Goal: Task Accomplishment & Management: Manage account settings

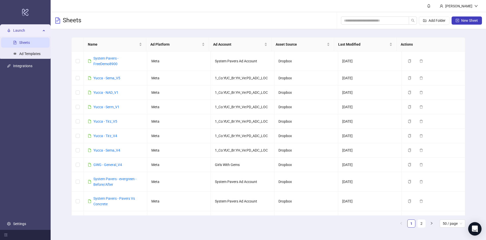
click at [476, 224] on div "Open Intercom Messenger" at bounding box center [474, 228] width 13 height 13
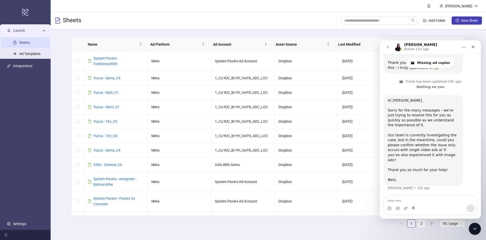
scroll to position [588, 0]
click at [431, 160] on div "Sorry for the many messages - we’re just trying to resolve this for you as quic…" at bounding box center [423, 136] width 71 height 59
click at [434, 165] on div "Sorry for the many messages - we’re just trying to resolve this for you as quic…" at bounding box center [423, 136] width 71 height 59
click at [428, 170] on div "Thank you so much for your help! ​" at bounding box center [423, 172] width 71 height 10
click at [441, 196] on textarea "Message…" at bounding box center [430, 199] width 93 height 9
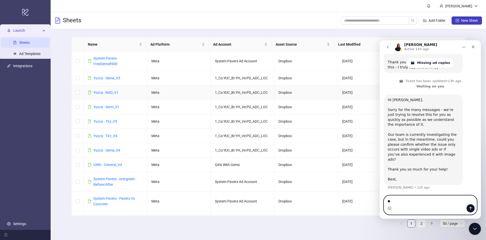
type textarea "*"
type textarea "**********"
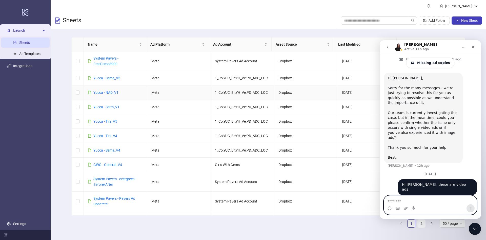
type textarea "*"
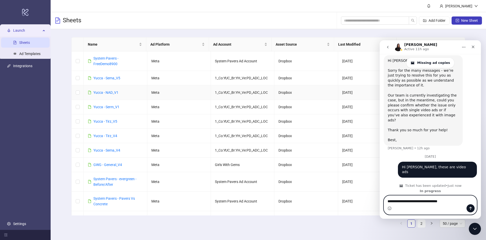
type textarea "**********"
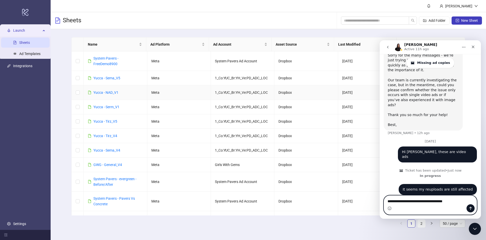
scroll to position [648, 0]
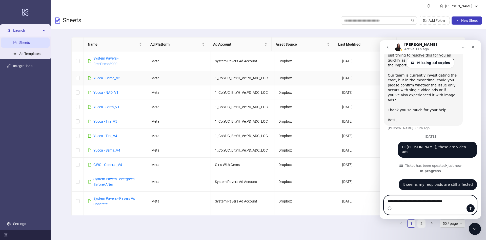
paste textarea "**********"
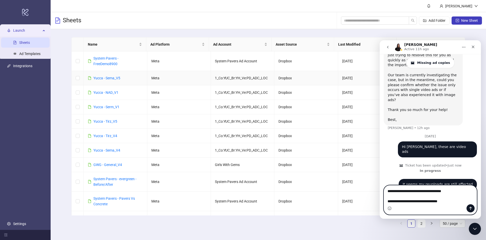
scroll to position [658, 0]
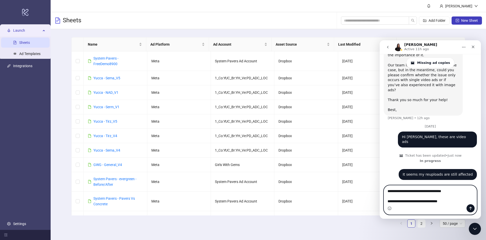
click at [435, 196] on textarea "**********" at bounding box center [430, 197] width 93 height 24
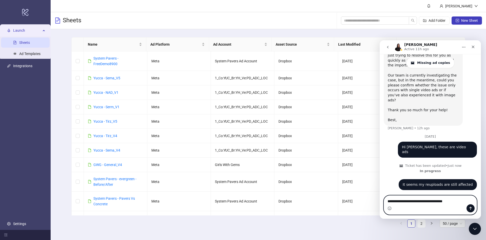
click at [445, 195] on textarea "**********" at bounding box center [430, 202] width 93 height 14
paste textarea "**********"
type textarea "**********"
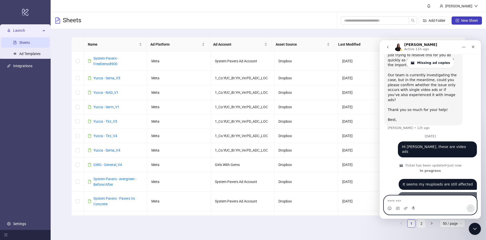
scroll to position [659, 0]
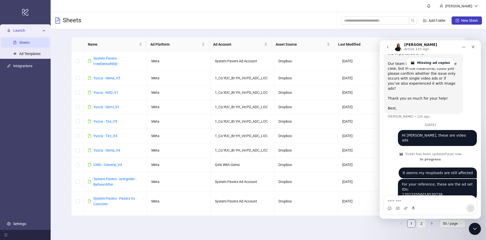
click at [434, 185] on div "For your reference, these are the ad set IDs: 120232056018530738" at bounding box center [437, 189] width 71 height 15
click at [434, 201] on textarea "Message…" at bounding box center [430, 199] width 93 height 9
paste textarea "**********"
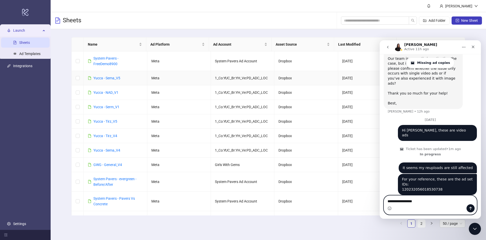
paste textarea "**********"
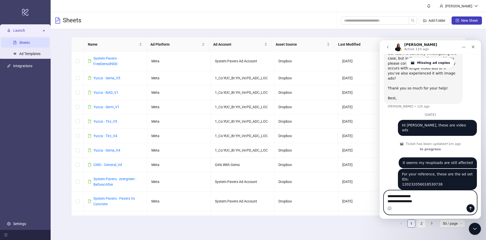
paste textarea "**********"
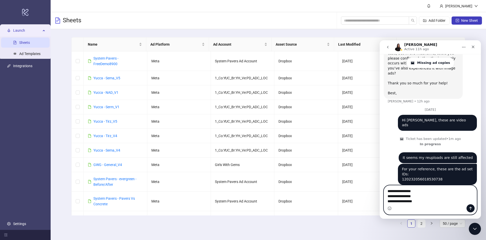
paste textarea "**********"
type textarea "**********"
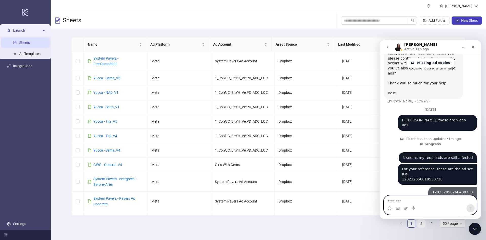
scroll to position [686, 0]
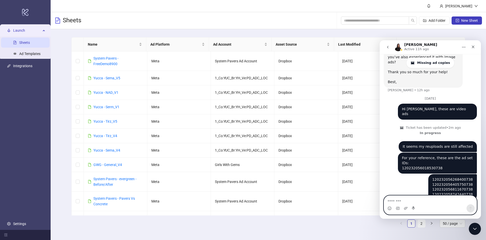
click at [437, 199] on textarea "Message…" at bounding box center [430, 199] width 93 height 9
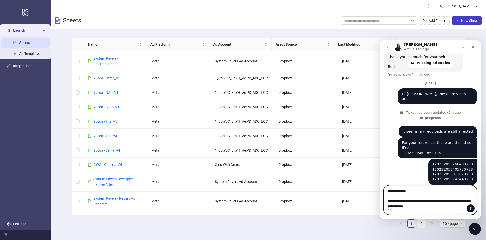
scroll to position [706, 0]
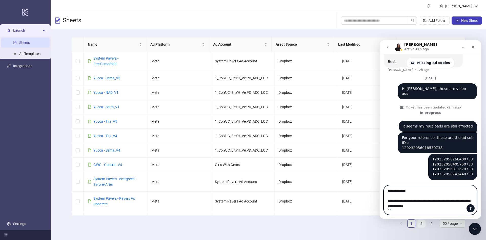
click at [444, 201] on textarea "**********" at bounding box center [430, 199] width 93 height 29
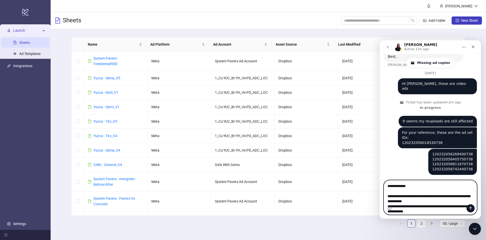
scroll to position [716, 0]
click at [441, 200] on textarea "**********" at bounding box center [430, 199] width 93 height 39
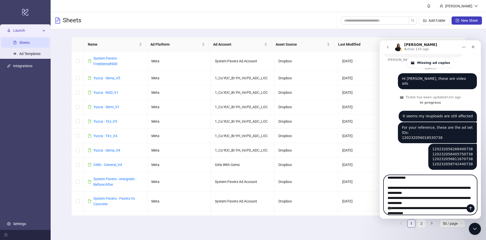
scroll to position [8, 0]
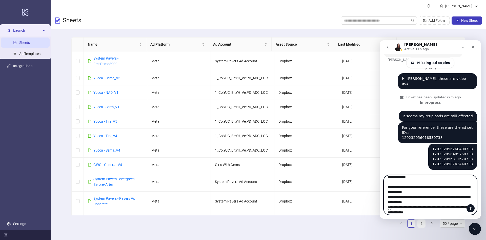
click at [457, 202] on textarea "**********" at bounding box center [430, 195] width 93 height 40
type textarea "**********"
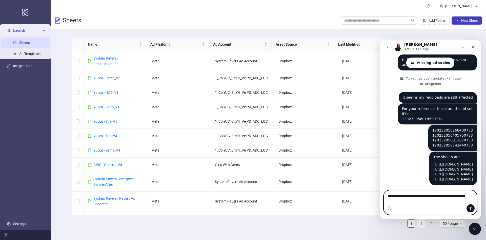
scroll to position [745, 0]
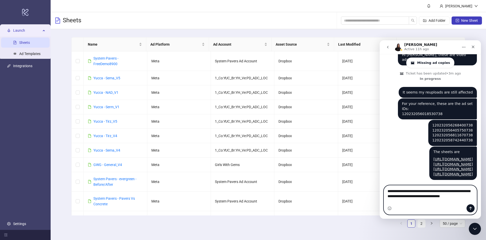
type textarea "**********"
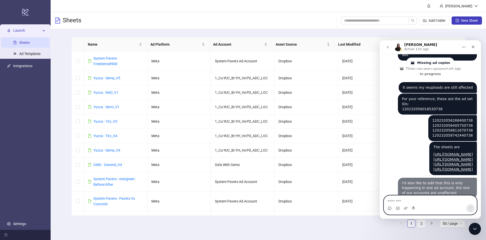
scroll to position [761, 0]
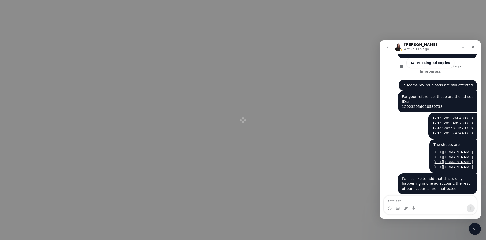
scroll to position [756, 0]
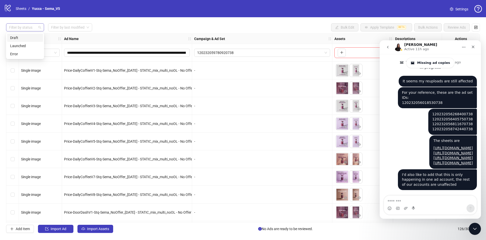
click at [16, 27] on div at bounding box center [22, 27] width 31 height 7
click at [63, 30] on input "search" at bounding box center [67, 28] width 33 height 8
click at [70, 38] on div "[DATE]" at bounding box center [70, 38] width 36 height 6
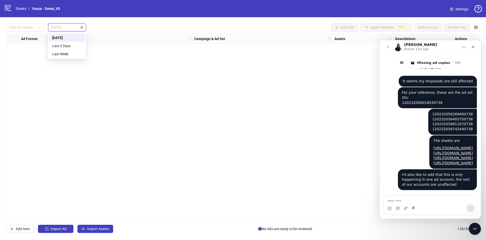
click at [73, 25] on span "[DATE]" at bounding box center [67, 28] width 32 height 8
click at [72, 43] on div "Last 3 Days" at bounding box center [67, 46] width 30 height 6
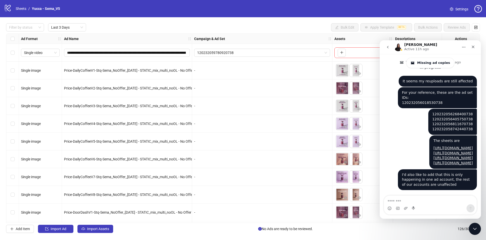
click at [130, 28] on div "Filter by status Last 3 Days Bulk Edit Apply Template BETA Bulk Actions Review …" at bounding box center [243, 27] width 474 height 8
click at [470, 47] on div "Close" at bounding box center [472, 46] width 9 height 9
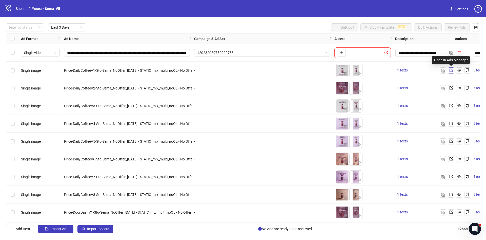
click at [453, 71] on link at bounding box center [451, 70] width 6 height 6
click at [23, 30] on div at bounding box center [22, 27] width 31 height 7
click at [158, 26] on div "Filter by status Last 3 Days Bulk Edit Apply Template BETA Bulk Actions Review …" at bounding box center [243, 27] width 474 height 8
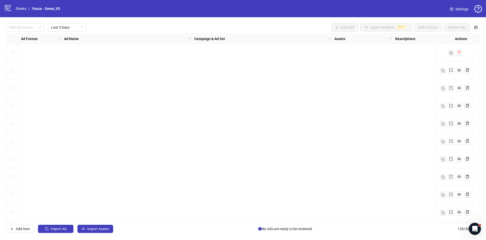
scroll to position [2056, 0]
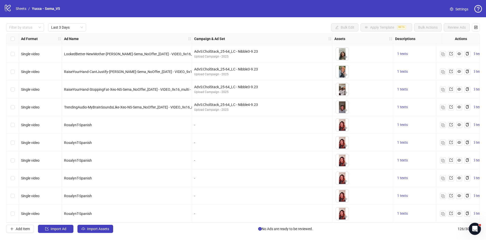
click at [226, 112] on div "AdvS:CholStack_25-64_LC - Nibble4-9.23 Upload Campaign - 2025" at bounding box center [262, 107] width 140 height 18
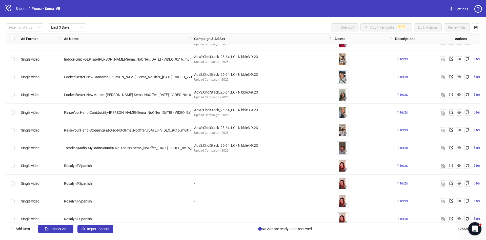
click at [470, 228] on div "Open Intercom Messenger" at bounding box center [474, 227] width 17 height 17
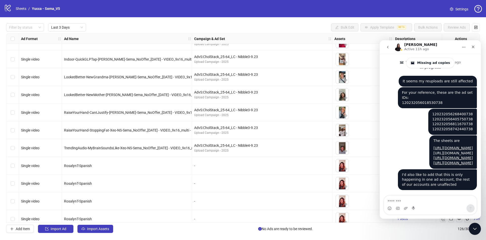
scroll to position [756, 0]
click at [478, 226] on div "Close Intercom Messenger" at bounding box center [474, 228] width 12 height 12
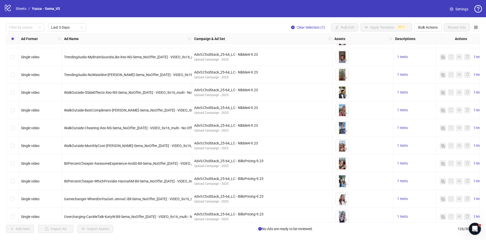
scroll to position [1587, 0]
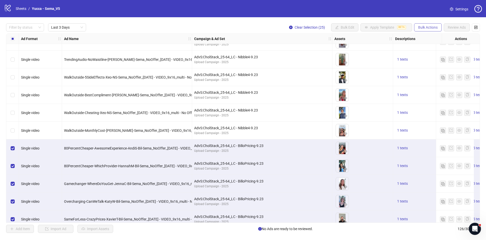
click at [422, 25] on span "Bulk Actions" at bounding box center [427, 27] width 19 height 4
click at [443, 55] on span "Duplicate with assets" at bounding box center [435, 54] width 35 height 6
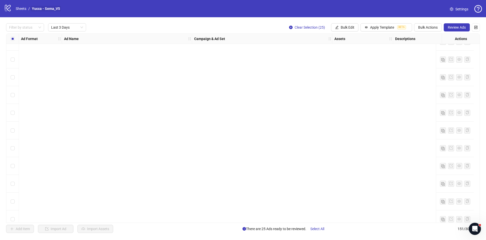
scroll to position [2499, 0]
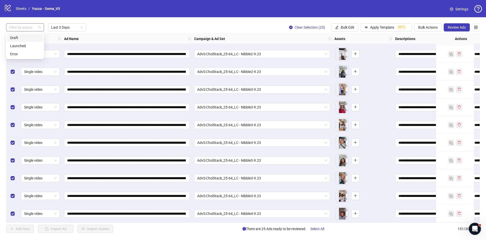
click at [23, 28] on div at bounding box center [22, 27] width 31 height 7
click at [22, 36] on div "Draft" at bounding box center [25, 38] width 30 height 6
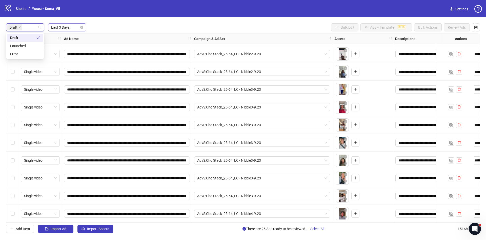
scroll to position [284, 0]
click at [84, 27] on div "Last 3 Days" at bounding box center [67, 27] width 38 height 8
click at [123, 20] on div "**********" at bounding box center [243, 127] width 486 height 221
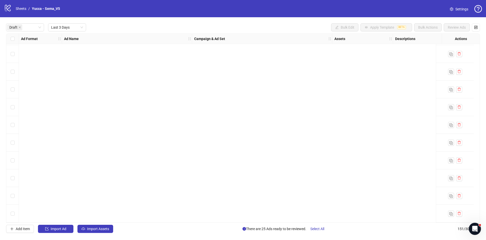
scroll to position [0, 0]
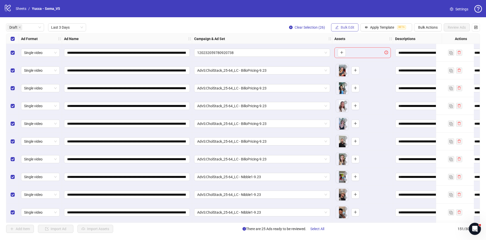
click at [348, 29] on span "Bulk Edit" at bounding box center [348, 27] width 14 height 4
click at [363, 76] on span "Primary Texts" at bounding box center [350, 78] width 30 height 6
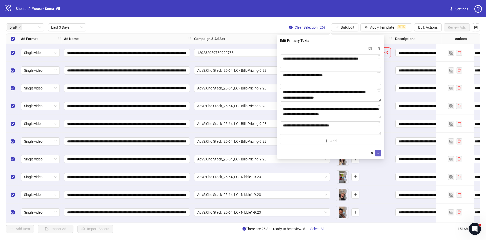
click at [377, 152] on icon "check" at bounding box center [378, 153] width 4 height 4
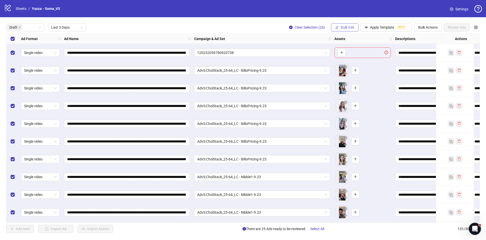
click at [344, 29] on span "Bulk Edit" at bounding box center [348, 27] width 14 height 4
click at [341, 69] on span "Headlines" at bounding box center [350, 70] width 30 height 6
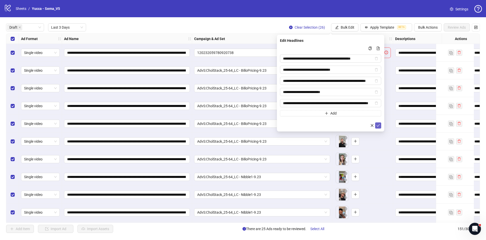
click at [378, 123] on icon "check" at bounding box center [378, 125] width 4 height 4
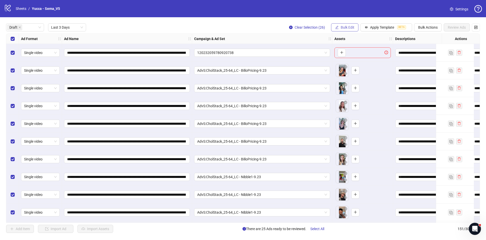
click at [341, 27] on span "Bulk Edit" at bounding box center [348, 27] width 14 height 4
click at [343, 64] on span "Descriptions" at bounding box center [350, 62] width 30 height 6
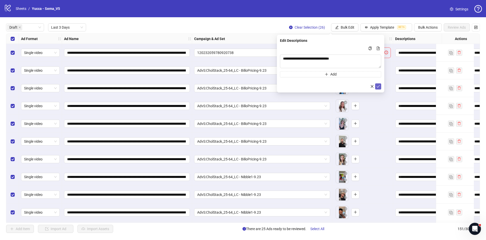
click at [379, 87] on icon "check" at bounding box center [378, 87] width 4 height 4
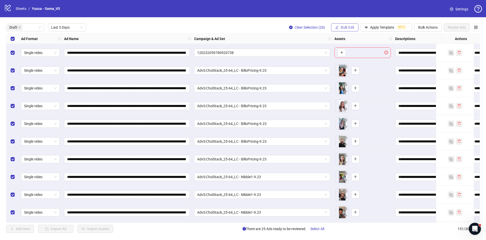
click at [344, 25] on button "Bulk Edit" at bounding box center [344, 27] width 27 height 8
click at [353, 87] on span "Destination URL" at bounding box center [350, 87] width 30 height 6
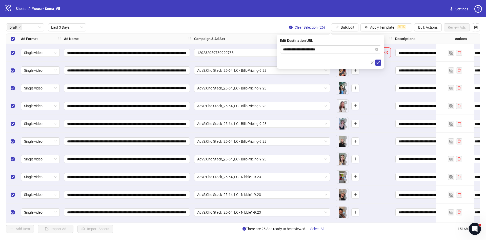
click at [381, 64] on div "**********" at bounding box center [330, 52] width 107 height 34
click at [378, 63] on icon "check" at bounding box center [378, 62] width 3 height 3
click at [343, 29] on span "Bulk Edit" at bounding box center [348, 27] width 14 height 4
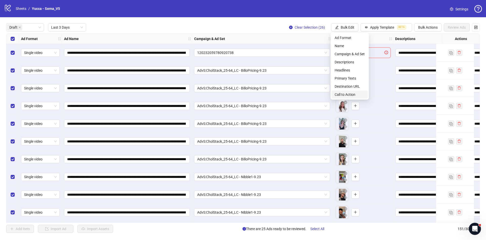
click at [345, 96] on span "Call to Action" at bounding box center [350, 95] width 30 height 6
click at [341, 26] on span "Bulk Edit" at bounding box center [348, 27] width 14 height 4
click at [346, 93] on span "Call to Action" at bounding box center [350, 95] width 30 height 6
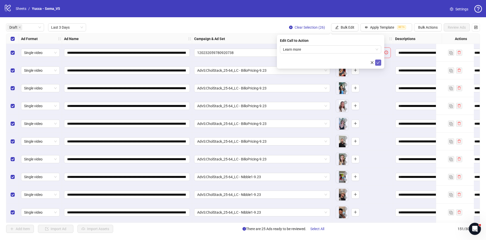
click at [378, 62] on icon "check" at bounding box center [378, 63] width 4 height 4
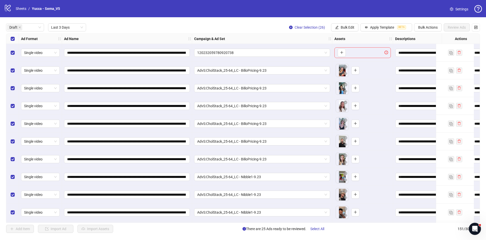
click at [9, 54] on div "Select row 1" at bounding box center [12, 53] width 13 height 18
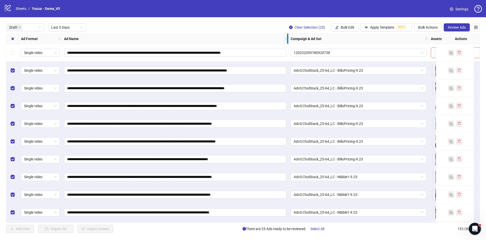
drag, startPoint x: 191, startPoint y: 39, endPoint x: 287, endPoint y: 82, distance: 105.6
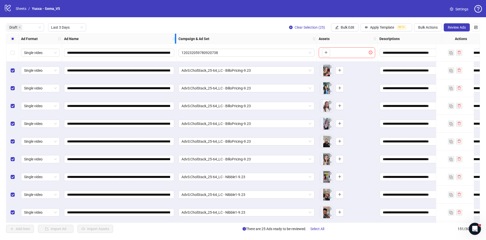
drag, startPoint x: 287, startPoint y: 35, endPoint x: 175, endPoint y: 50, distance: 113.0
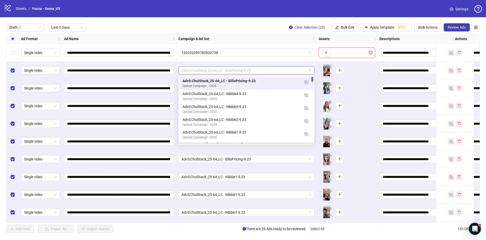
click at [255, 73] on span "AdvS:CholStack_25-64_LC - BilloPricing-9.23" at bounding box center [246, 71] width 130 height 8
click at [308, 82] on button "button" at bounding box center [306, 82] width 8 height 8
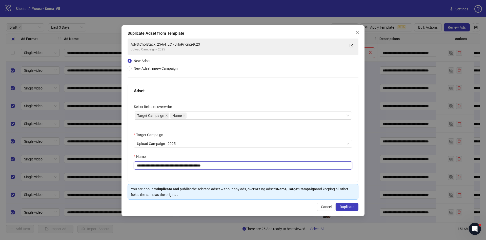
drag, startPoint x: 205, startPoint y: 165, endPoint x: 315, endPoint y: 157, distance: 110.1
click at [315, 157] on div "**********" at bounding box center [243, 162] width 218 height 16
type input "**********"
click at [349, 206] on span "Duplicate" at bounding box center [347, 206] width 15 height 4
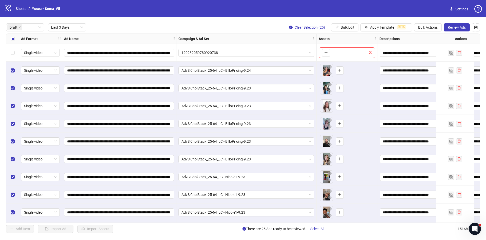
click at [10, 37] on div "Select all rows" at bounding box center [12, 39] width 13 height 10
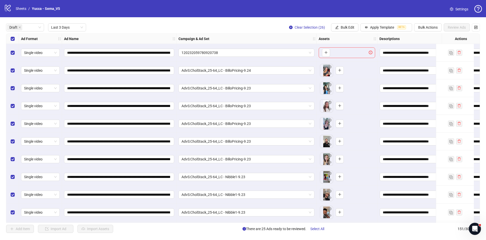
click at [10, 37] on div "Select all rows" at bounding box center [12, 39] width 13 height 10
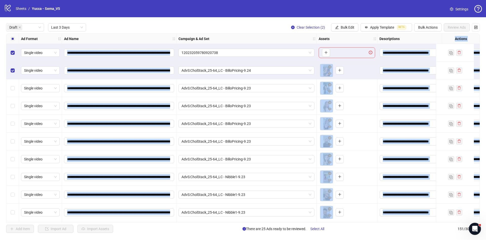
click at [13, 162] on div "Select row 7" at bounding box center [12, 159] width 13 height 18
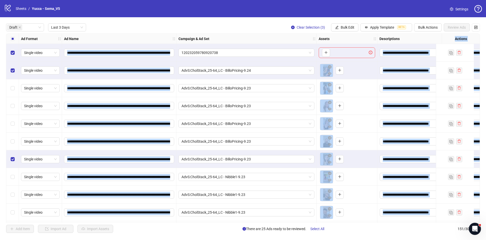
click at [4, 155] on div "**********" at bounding box center [243, 127] width 486 height 221
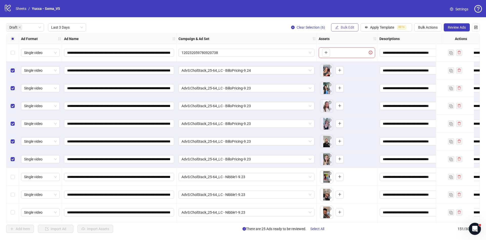
click at [353, 29] on span "Bulk Edit" at bounding box center [348, 27] width 14 height 4
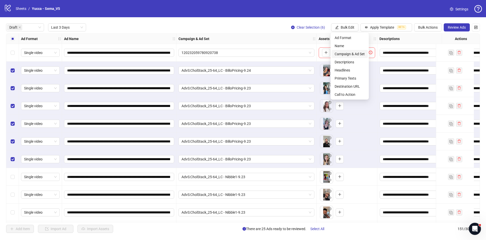
click at [360, 55] on span "Campaign & Ad Set" at bounding box center [350, 54] width 30 height 6
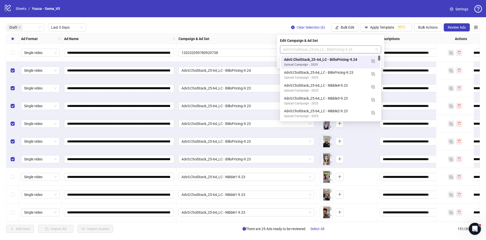
click at [346, 49] on span "AdvS:CholStack_25-64_LC - BilloPricing-9.24" at bounding box center [330, 50] width 95 height 8
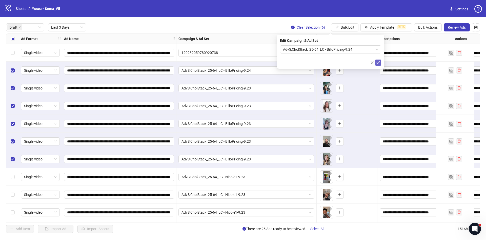
click at [378, 62] on icon "check" at bounding box center [378, 63] width 4 height 4
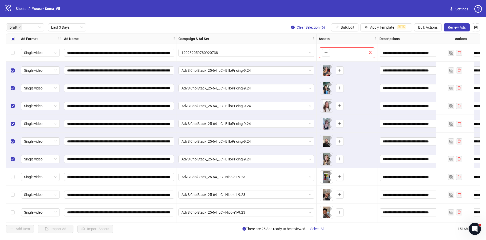
click at [9, 38] on div "Select all rows" at bounding box center [12, 39] width 13 height 10
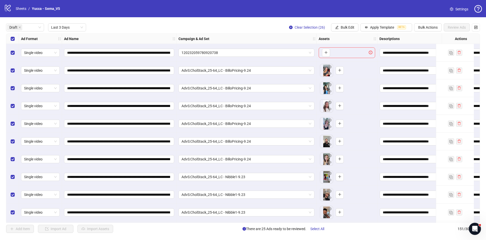
click at [9, 38] on div "Select all rows" at bounding box center [12, 39] width 13 height 10
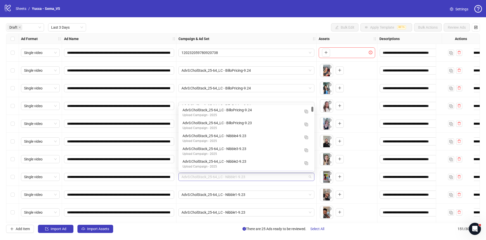
click at [216, 174] on span "AdvS:CholStack_25-64_LC - Nibble1-9.23" at bounding box center [246, 177] width 130 height 8
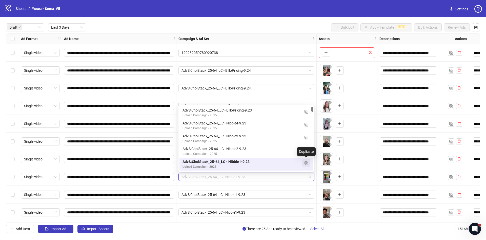
click at [306, 163] on img "button" at bounding box center [306, 163] width 4 height 4
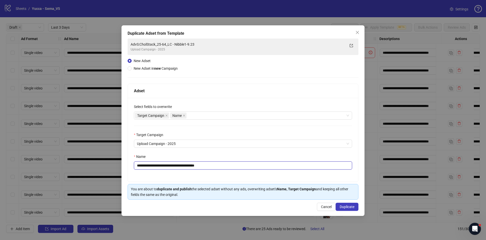
drag, startPoint x: 198, startPoint y: 164, endPoint x: 333, endPoint y: 183, distance: 136.1
click at [333, 183] on div "**********" at bounding box center [243, 142] width 231 height 116
type input "**********"
click at [346, 208] on span "Duplicate" at bounding box center [347, 206] width 15 height 4
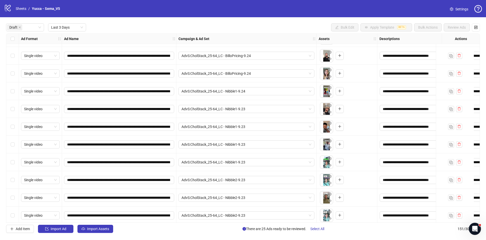
scroll to position [96, 0]
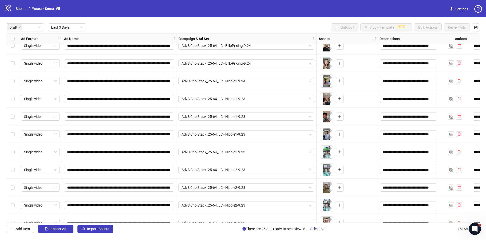
click at [15, 82] on div "Select row 8" at bounding box center [12, 81] width 13 height 18
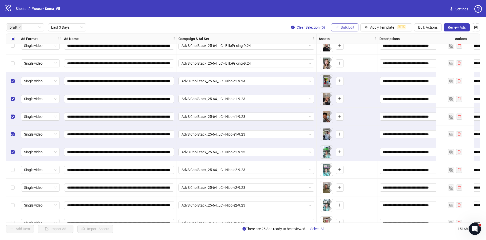
click at [350, 31] on button "Bulk Edit" at bounding box center [344, 27] width 27 height 8
click at [354, 57] on li "Campaign & Ad Set" at bounding box center [350, 54] width 36 height 8
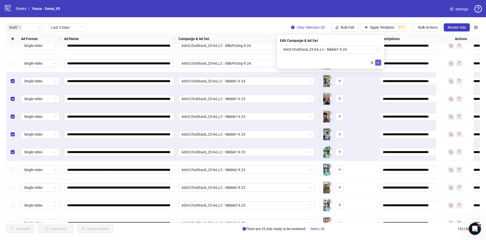
click at [378, 61] on icon "check" at bounding box center [378, 63] width 4 height 4
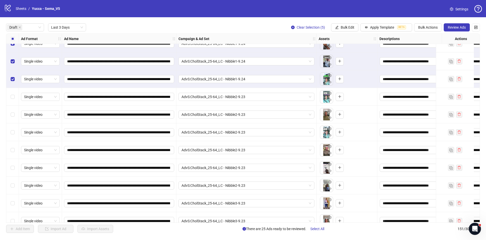
scroll to position [171, 0]
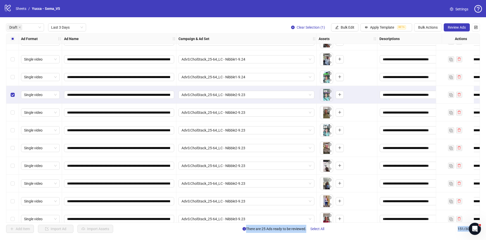
click at [16, 186] on div "Select row 18" at bounding box center [12, 183] width 13 height 18
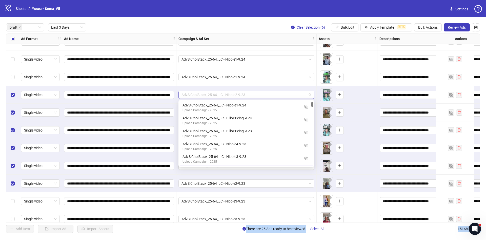
click at [287, 98] on span "AdvS:CholStack_25-64_LC - Nibble2-9.23" at bounding box center [246, 95] width 130 height 8
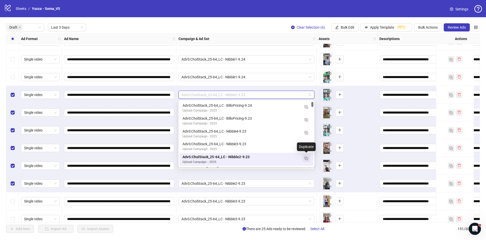
click at [307, 157] on img "button" at bounding box center [306, 158] width 4 height 4
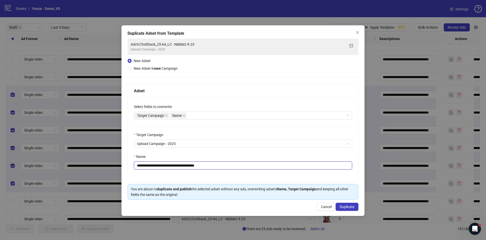
drag, startPoint x: 199, startPoint y: 166, endPoint x: 343, endPoint y: 181, distance: 145.1
click at [343, 181] on div "**********" at bounding box center [243, 140] width 230 height 84
type input "**********"
click at [344, 207] on span "Duplicate" at bounding box center [347, 206] width 15 height 4
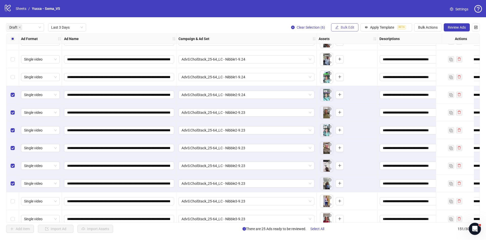
click at [344, 29] on span "Bulk Edit" at bounding box center [348, 27] width 14 height 4
click at [345, 51] on li "Campaign & Ad Set" at bounding box center [350, 54] width 36 height 8
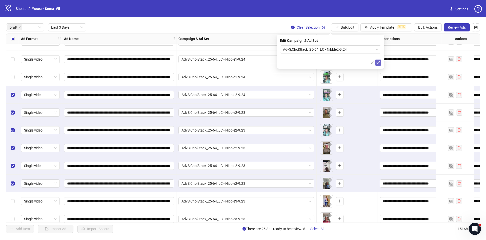
click at [376, 63] on button "submit" at bounding box center [378, 62] width 6 height 6
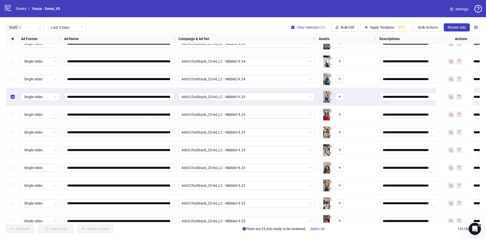
scroll to position [284, 0]
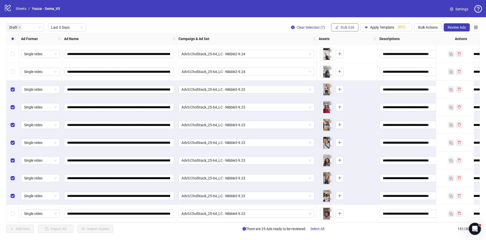
click at [341, 27] on span "Bulk Edit" at bounding box center [348, 27] width 14 height 4
click at [344, 52] on span "Campaign & Ad Set" at bounding box center [350, 54] width 30 height 6
click at [307, 49] on span "AdvS:CholStack_25-64_LC - Nibble3-9.23" at bounding box center [330, 50] width 95 height 8
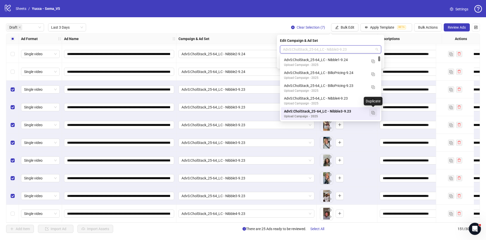
click at [375, 113] on button "button" at bounding box center [373, 112] width 8 height 8
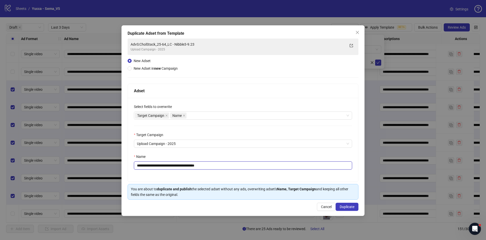
drag, startPoint x: 199, startPoint y: 164, endPoint x: 291, endPoint y: 183, distance: 93.0
click at [291, 183] on div "**********" at bounding box center [243, 142] width 231 height 116
type input "**********"
click at [352, 206] on span "Duplicate" at bounding box center [347, 206] width 15 height 4
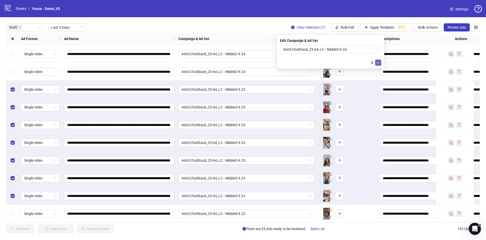
click at [379, 65] on button "submit" at bounding box center [378, 62] width 6 height 6
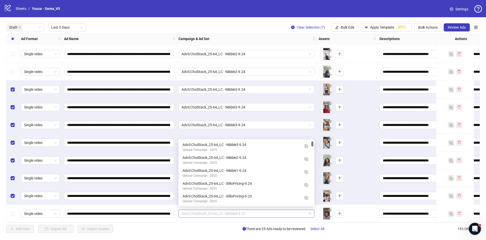
click at [221, 213] on span "AdvS:CholStack_25-64_LC - Nibble4-9.23" at bounding box center [246, 214] width 130 height 8
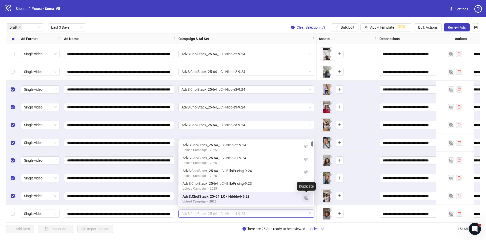
click at [308, 198] on button "button" at bounding box center [306, 197] width 8 height 8
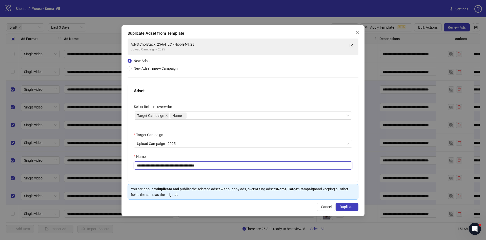
drag, startPoint x: 198, startPoint y: 166, endPoint x: 328, endPoint y: 189, distance: 132.2
click at [328, 189] on div "**********" at bounding box center [243, 142] width 231 height 116
type input "**********"
click at [345, 208] on span "Duplicate" at bounding box center [347, 206] width 15 height 4
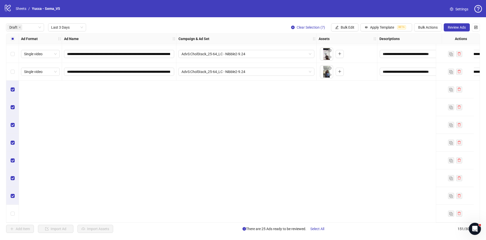
scroll to position [0, 0]
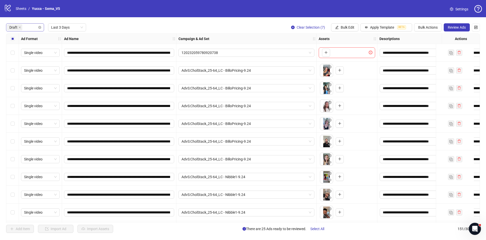
click at [38, 28] on div "Draft" at bounding box center [25, 27] width 38 height 8
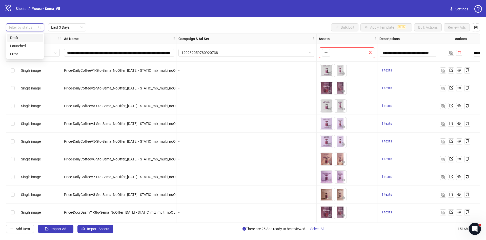
click at [31, 28] on div at bounding box center [22, 27] width 31 height 7
click at [22, 47] on div "Launched" at bounding box center [25, 46] width 30 height 6
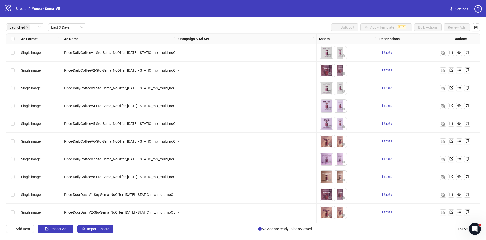
click at [119, 29] on div "Launched Last 3 Days Bulk Edit Apply Template BETA Bulk Actions Review Ads" at bounding box center [243, 27] width 474 height 8
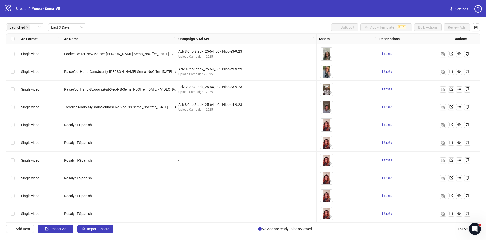
scroll to position [2032, 0]
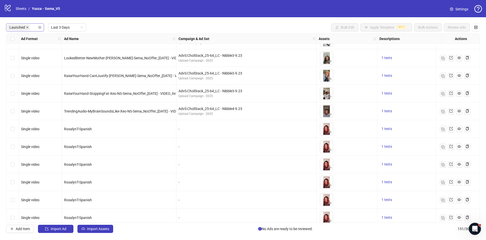
click at [26, 25] on span at bounding box center [27, 28] width 3 height 6
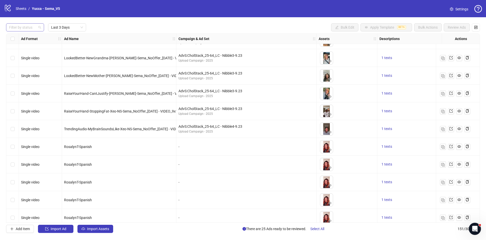
click at [29, 28] on div at bounding box center [22, 27] width 31 height 7
click at [27, 38] on div "Draft" at bounding box center [25, 38] width 30 height 6
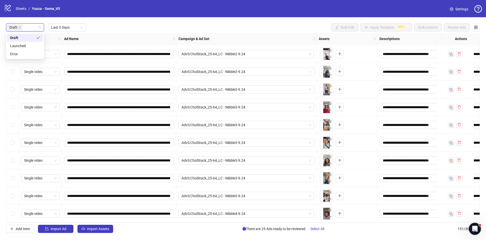
scroll to position [284, 0]
click at [166, 29] on div "Draft Last 3 Days Bulk Edit Apply Template BETA Bulk Actions Review Ads" at bounding box center [243, 27] width 474 height 8
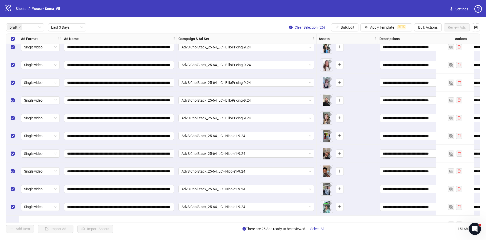
scroll to position [0, 0]
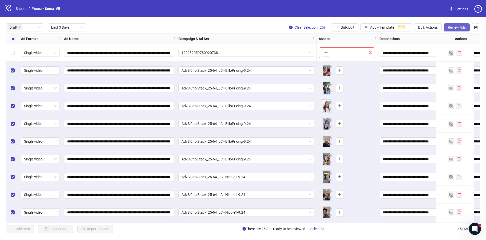
click at [457, 29] on span "Review Ads" at bounding box center [457, 27] width 18 height 4
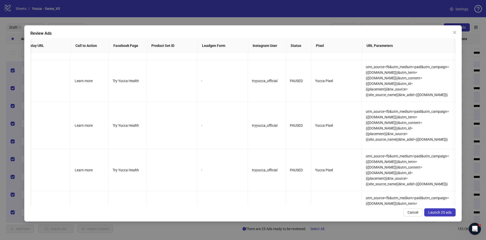
scroll to position [903, 535]
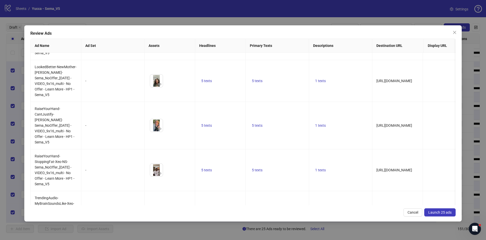
click at [442, 211] on span "Launch 25 ads" at bounding box center [439, 212] width 23 height 4
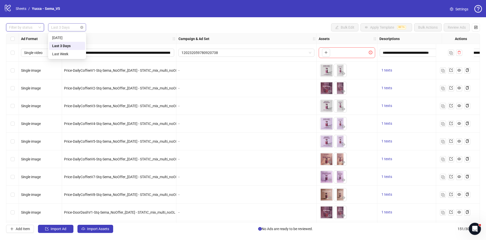
click at [78, 29] on span "Last 3 Days" at bounding box center [67, 28] width 32 height 8
click at [65, 36] on div "[DATE]" at bounding box center [67, 38] width 30 height 6
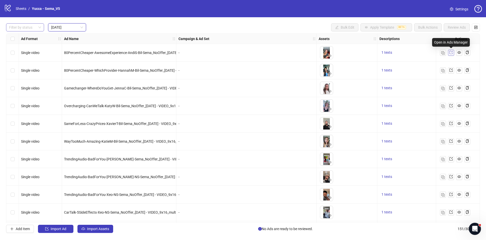
click at [449, 53] on icon "export" at bounding box center [450, 52] width 3 height 3
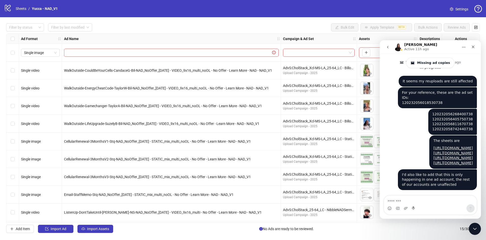
scroll to position [756, 0]
click at [70, 30] on input "search" at bounding box center [67, 28] width 33 height 8
click at [59, 44] on div "Last 3 Days" at bounding box center [70, 46] width 36 height 6
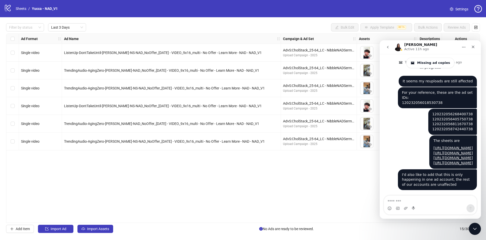
click at [163, 33] on div "Filter by status Last 3 Days Bulk Edit Apply Template BETA Bulk Actions Review …" at bounding box center [243, 127] width 486 height 221
click at [476, 51] on div "Close" at bounding box center [472, 46] width 9 height 9
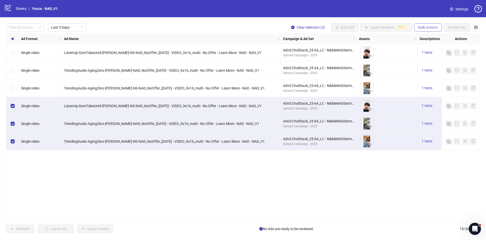
click at [426, 31] on button "Bulk Actions" at bounding box center [428, 27] width 28 height 8
click at [424, 52] on span "Duplicate with assets" at bounding box center [435, 54] width 35 height 6
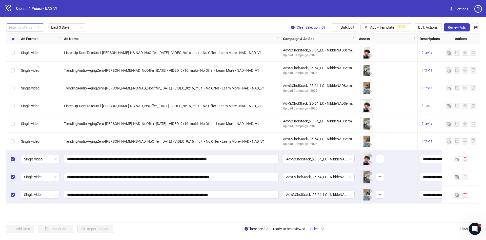
click at [26, 25] on div at bounding box center [22, 27] width 31 height 7
click at [20, 35] on div "Draft" at bounding box center [25, 38] width 30 height 6
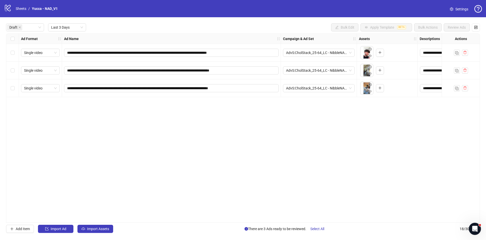
click at [236, 149] on div "**********" at bounding box center [243, 127] width 474 height 189
click at [322, 52] on span "AdvS:CholStack_25-64_LC - NibbleNADSerm-9.23" at bounding box center [319, 53] width 66 height 8
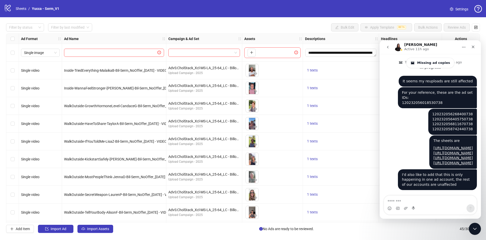
scroll to position [756, 0]
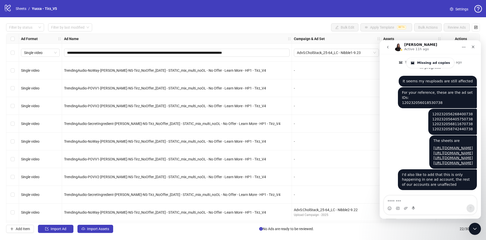
scroll to position [756, 0]
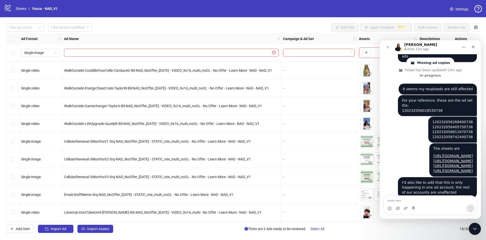
scroll to position [756, 0]
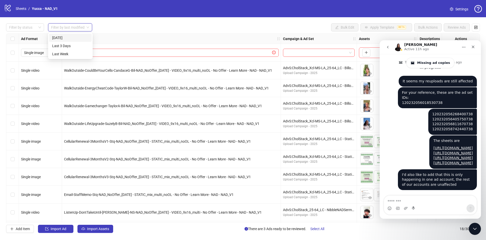
click at [68, 26] on input "search" at bounding box center [67, 28] width 33 height 8
click at [62, 38] on div "[DATE]" at bounding box center [70, 38] width 36 height 6
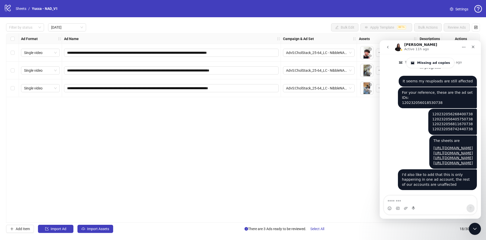
click at [148, 29] on div "Filter by status [DATE] Bulk Edit Apply Template BETA Bulk Actions Review Ads" at bounding box center [243, 27] width 474 height 8
click at [472, 46] on icon "Close" at bounding box center [473, 47] width 4 height 4
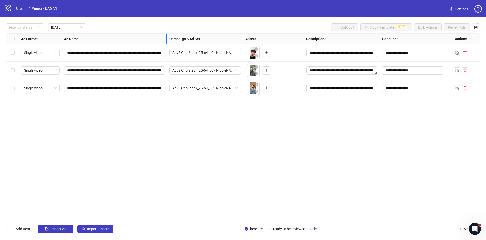
drag, startPoint x: 279, startPoint y: 38, endPoint x: 167, endPoint y: 51, distance: 113.6
click at [167, 51] on div "**********" at bounding box center [294, 65] width 576 height 63
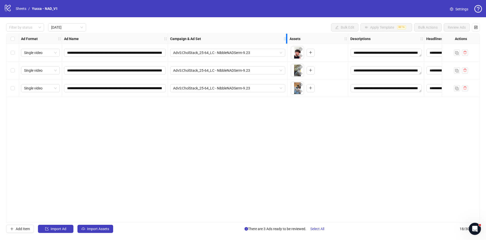
drag, startPoint x: 242, startPoint y: 37, endPoint x: 286, endPoint y: 44, distance: 44.1
click at [286, 44] on div "**********" at bounding box center [297, 65] width 582 height 63
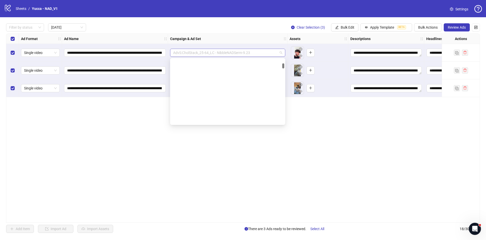
scroll to position [77, 0]
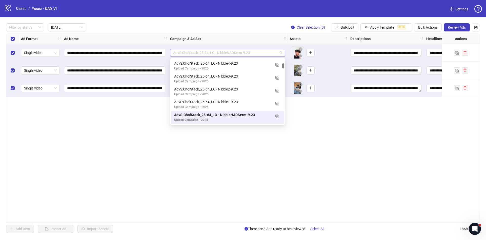
click at [271, 54] on span "AdvS:CholStack_25-64_LC - NibbleNADSerm-9.23" at bounding box center [227, 53] width 109 height 8
click at [277, 116] on img "button" at bounding box center [277, 116] width 4 height 4
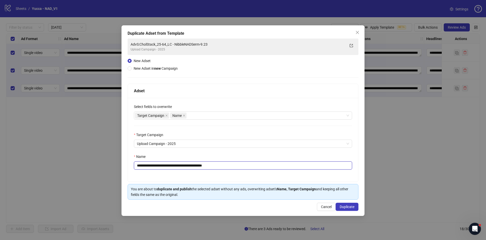
drag, startPoint x: 213, startPoint y: 166, endPoint x: 351, endPoint y: 162, distance: 138.5
click at [351, 162] on input "**********" at bounding box center [243, 165] width 218 height 8
type input "**********"
click at [345, 206] on span "Duplicate" at bounding box center [347, 206] width 15 height 4
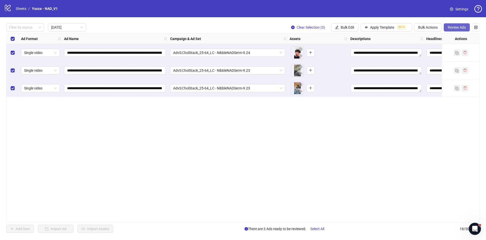
click at [463, 28] on span "Review Ads" at bounding box center [457, 27] width 18 height 4
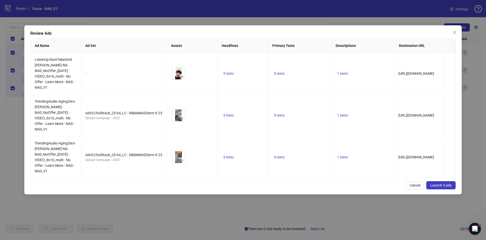
click at [440, 188] on button "Launch 3 ads" at bounding box center [440, 185] width 29 height 8
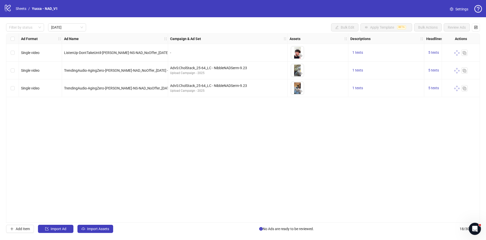
click at [15, 70] on div "Select row 2" at bounding box center [12, 70] width 13 height 18
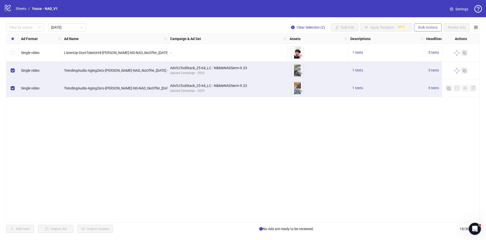
click at [431, 26] on span "Bulk Actions" at bounding box center [427, 27] width 19 height 4
click at [453, 51] on li "Duplicate with assets" at bounding box center [435, 54] width 41 height 8
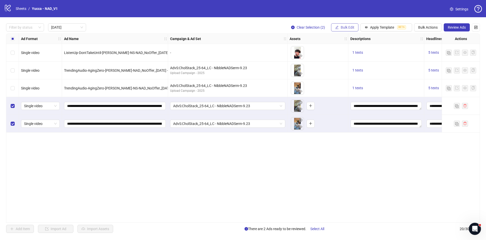
click at [350, 25] on span "Bulk Edit" at bounding box center [348, 27] width 14 height 4
click at [349, 51] on span "Campaign & Ad Set" at bounding box center [350, 54] width 30 height 6
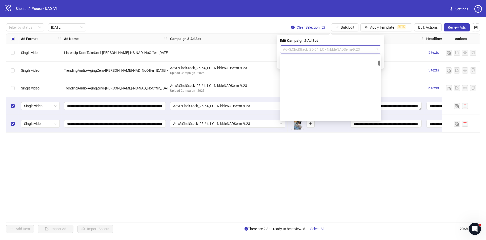
click at [342, 51] on span "AdvS:CholStack_25-64_LC - NibbleNADSerm-9.23" at bounding box center [330, 50] width 95 height 8
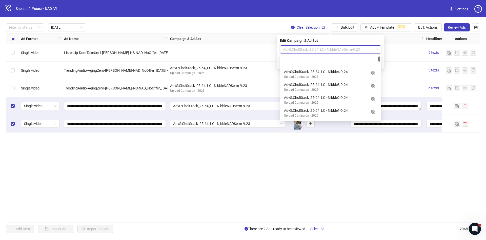
scroll to position [0, 0]
drag, startPoint x: 379, startPoint y: 63, endPoint x: 381, endPoint y: 53, distance: 10.7
click at [381, 53] on body "logo/logo-mobile Sheets / Yucca - NAD_V1 Settings Filter by status Today Clear …" at bounding box center [243, 120] width 486 height 240
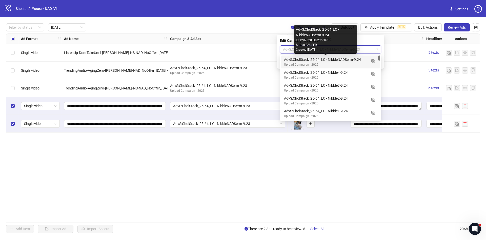
click at [355, 59] on div "AdvS:CholStack_25-64_LC - NibbleNADSerm-9.24" at bounding box center [325, 60] width 83 height 6
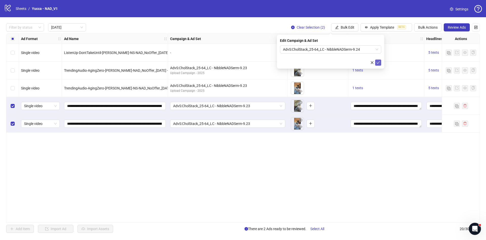
click at [380, 65] on button "submit" at bounding box center [378, 62] width 6 height 6
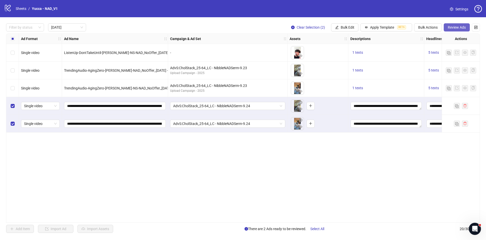
click at [460, 28] on span "Review Ads" at bounding box center [457, 27] width 18 height 4
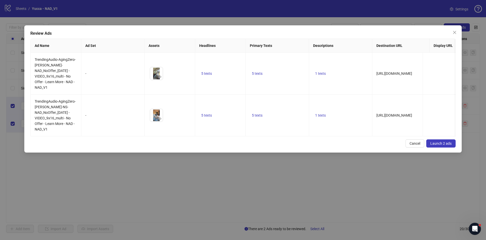
click at [437, 145] on span "Launch 2 ads" at bounding box center [440, 143] width 21 height 4
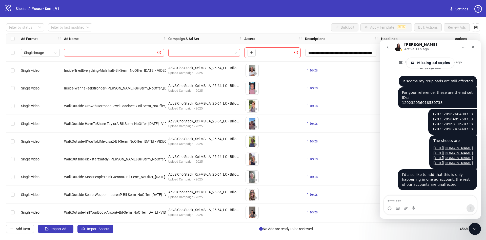
scroll to position [756, 0]
click at [473, 49] on div "Close" at bounding box center [472, 46] width 9 height 9
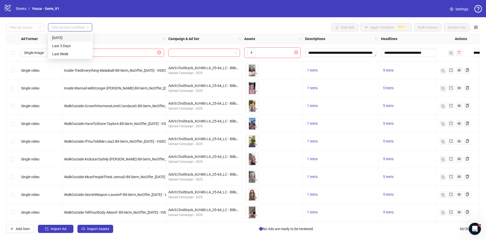
click at [81, 28] on input "search" at bounding box center [67, 28] width 33 height 8
click at [85, 47] on div "Last 3 Days" at bounding box center [70, 46] width 36 height 6
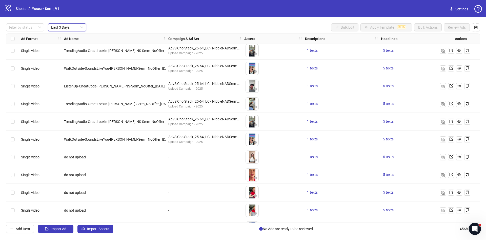
scroll to position [0, 0]
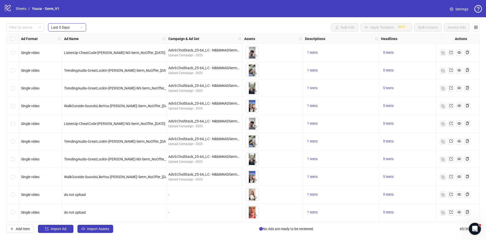
click at [10, 177] on div "Select row 8" at bounding box center [12, 177] width 13 height 18
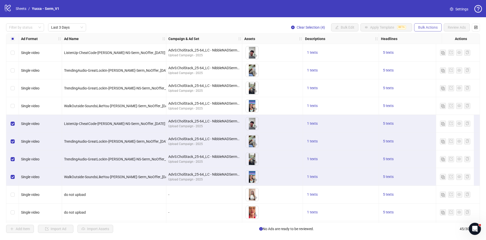
click at [423, 27] on span "Bulk Actions" at bounding box center [427, 27] width 19 height 4
click at [429, 51] on li "Duplicate with assets" at bounding box center [435, 54] width 41 height 8
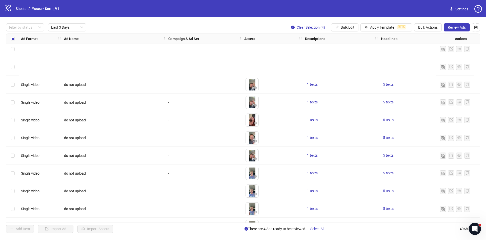
scroll to position [284, 0]
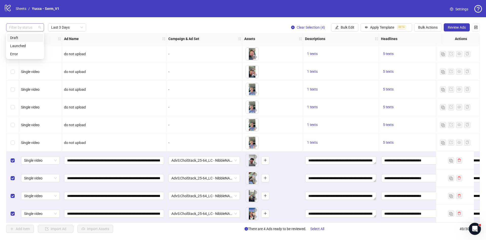
click at [32, 29] on div at bounding box center [22, 27] width 31 height 7
click at [26, 35] on div "Draft" at bounding box center [25, 38] width 30 height 6
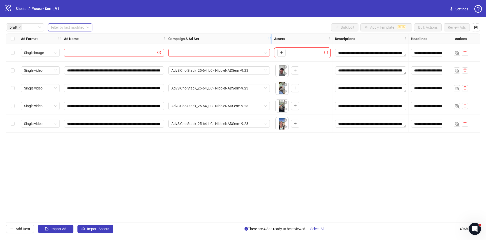
drag, startPoint x: 239, startPoint y: 39, endPoint x: 269, endPoint y: 39, distance: 29.9
click at [269, 39] on icon "holder" at bounding box center [270, 39] width 4 height 4
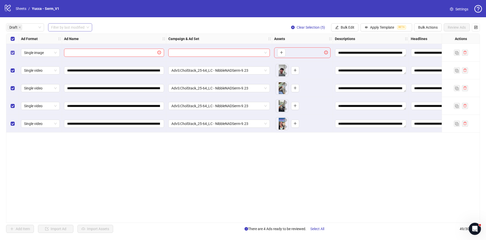
click at [14, 50] on label "Select row 1" at bounding box center [13, 53] width 4 height 6
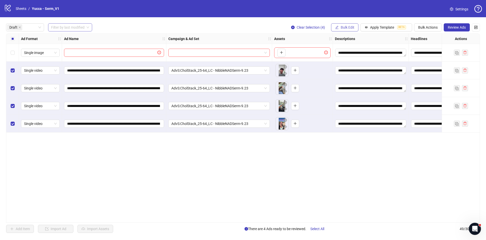
click at [346, 27] on span "Bulk Edit" at bounding box center [348, 27] width 14 height 4
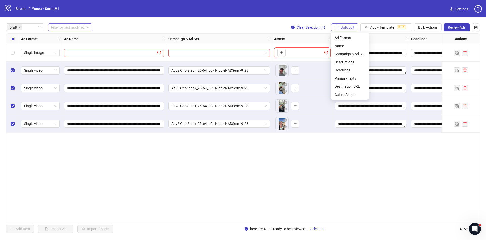
click at [346, 27] on span "Bulk Edit" at bounding box center [348, 27] width 14 height 4
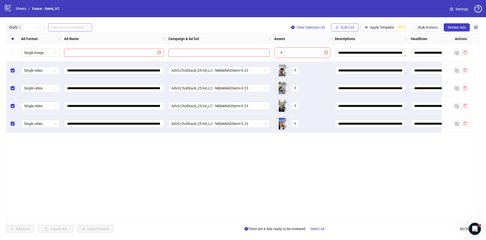
click at [346, 26] on span "Bulk Edit" at bounding box center [348, 27] width 14 height 4
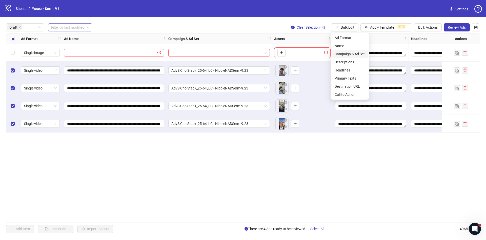
click at [353, 53] on span "Campaign & Ad Set" at bounding box center [350, 54] width 30 height 6
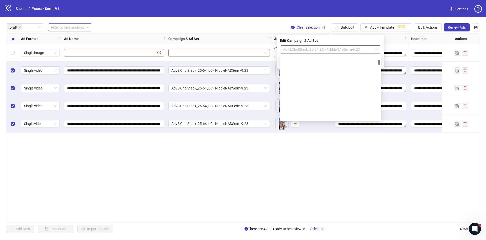
click at [338, 49] on span "AdvS:CholStack_25-64_LC - NibbleNADSerm-9.23" at bounding box center [330, 50] width 95 height 8
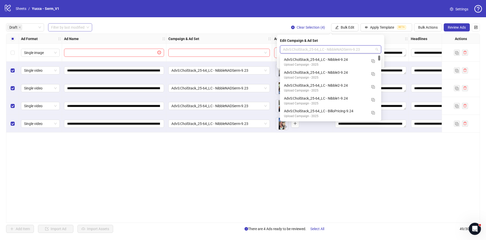
drag, startPoint x: 380, startPoint y: 61, endPoint x: 381, endPoint y: 45, distance: 16.5
click at [381, 45] on body "**********" at bounding box center [243, 120] width 486 height 240
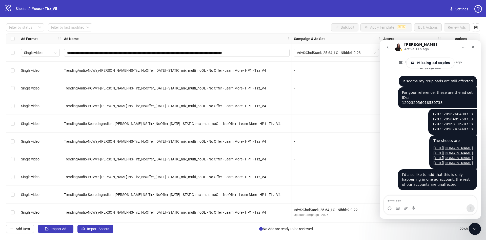
scroll to position [756, 0]
click at [19, 28] on div at bounding box center [22, 27] width 31 height 7
click at [51, 26] on input "search" at bounding box center [67, 28] width 33 height 8
click at [63, 44] on div "Last 3 Days" at bounding box center [70, 46] width 36 height 6
click at [473, 46] on icon "Close" at bounding box center [473, 47] width 3 height 3
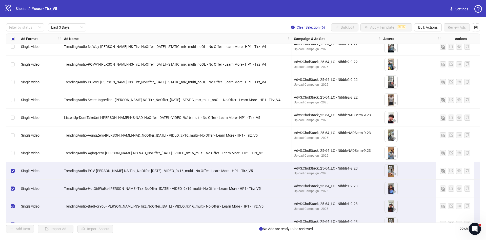
scroll to position [213, 0]
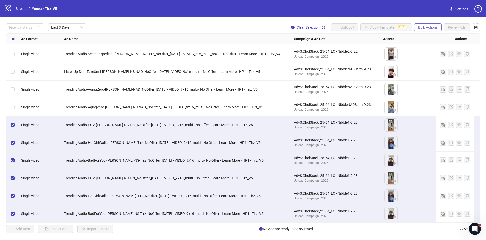
click at [419, 26] on span "Bulk Actions" at bounding box center [427, 27] width 19 height 4
click at [431, 54] on span "Duplicate with assets" at bounding box center [435, 54] width 35 height 6
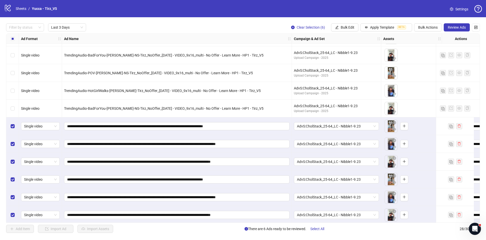
scroll to position [320, 0]
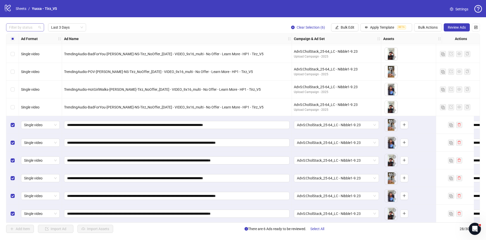
click at [20, 29] on div at bounding box center [22, 27] width 31 height 7
click at [22, 36] on div "Draft" at bounding box center [25, 38] width 30 height 6
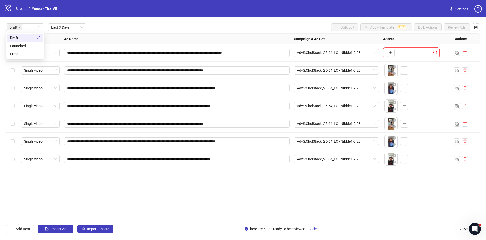
click at [157, 26] on div "Draft Last 3 Days Bulk Edit Apply Template BETA Bulk Actions Review Ads" at bounding box center [243, 27] width 474 height 8
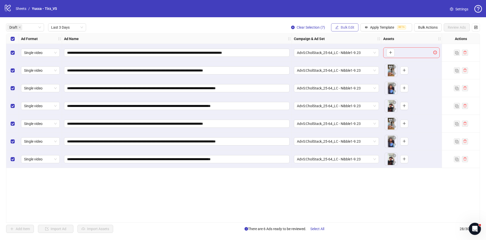
click at [352, 29] on span "Bulk Edit" at bounding box center [348, 27] width 14 height 4
click at [343, 55] on span "Campaign & Ad Set" at bounding box center [350, 54] width 30 height 6
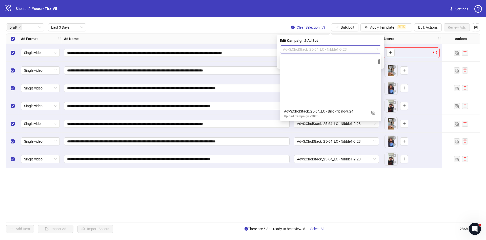
click at [331, 50] on span "AdvS:CholStack_25-64_LC - Nibble1-9.23" at bounding box center [330, 50] width 95 height 8
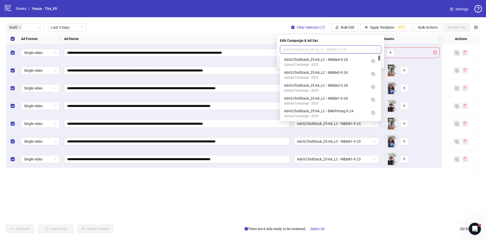
drag, startPoint x: 379, startPoint y: 62, endPoint x: 375, endPoint y: 44, distance: 18.7
click at [375, 44] on body "**********" at bounding box center [243, 120] width 486 height 240
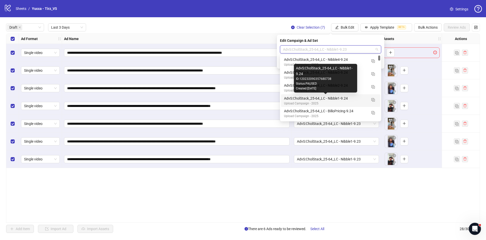
click at [347, 96] on div "AdvS:CholStack_25-64_LC - Nibble1-9.24" at bounding box center [325, 98] width 83 height 6
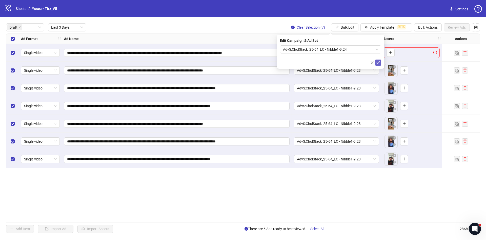
click at [380, 62] on button "submit" at bounding box center [378, 62] width 6 height 6
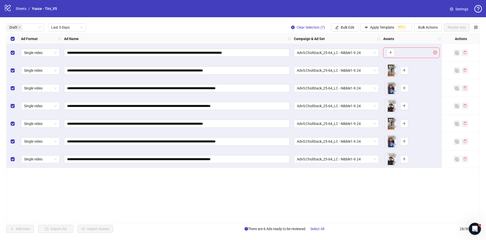
click at [16, 55] on div "Select row 1" at bounding box center [12, 53] width 13 height 18
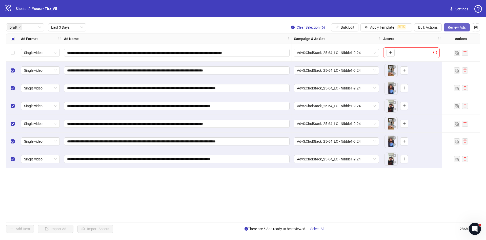
click at [453, 29] on span "Review Ads" at bounding box center [457, 27] width 18 height 4
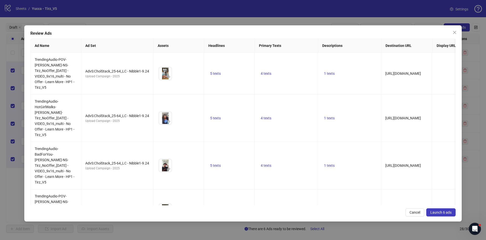
click at [432, 213] on span "Launch 6 ads" at bounding box center [440, 212] width 21 height 4
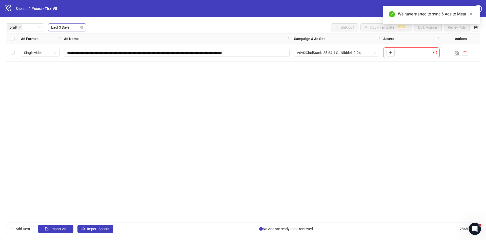
click at [78, 29] on span "Last 3 Days" at bounding box center [67, 28] width 32 height 8
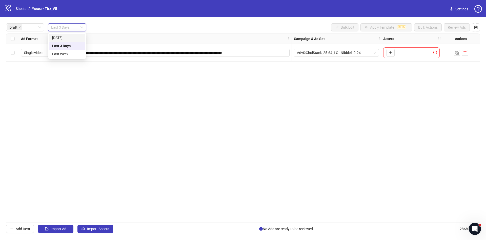
click at [66, 38] on div "[DATE]" at bounding box center [67, 38] width 30 height 6
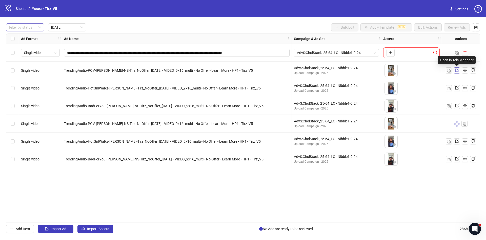
click at [454, 71] on link at bounding box center [457, 70] width 6 height 6
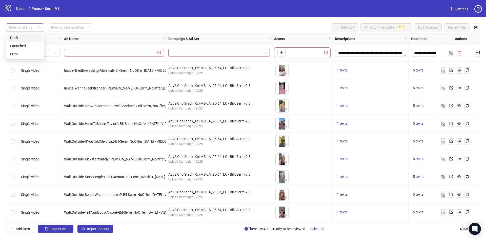
click at [30, 28] on div at bounding box center [22, 27] width 31 height 7
click at [30, 35] on div "Draft" at bounding box center [25, 38] width 30 height 6
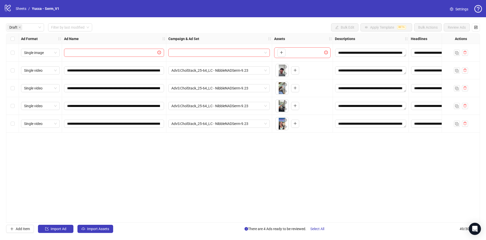
click at [135, 36] on div "Ad Name" at bounding box center [114, 39] width 104 height 10
click at [11, 41] on label "Select all rows" at bounding box center [13, 39] width 4 height 6
click at [15, 37] on div "Select all rows" at bounding box center [12, 39] width 13 height 10
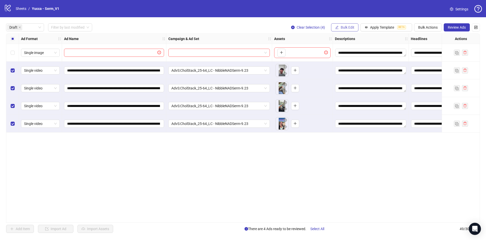
drag, startPoint x: 344, startPoint y: 25, endPoint x: 350, endPoint y: 28, distance: 6.6
click at [350, 28] on span "Bulk Edit" at bounding box center [348, 27] width 14 height 4
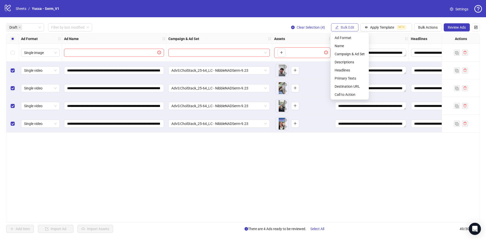
click at [350, 28] on span "Bulk Edit" at bounding box center [348, 27] width 14 height 4
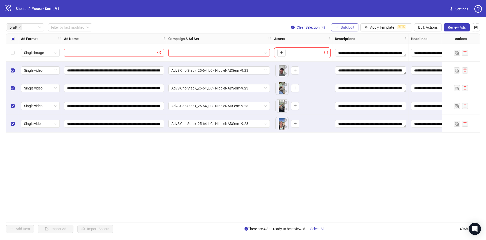
click at [350, 28] on span "Bulk Edit" at bounding box center [348, 27] width 14 height 4
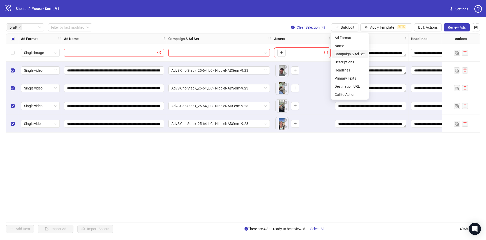
click at [349, 50] on li "Campaign & Ad Set" at bounding box center [350, 54] width 36 height 8
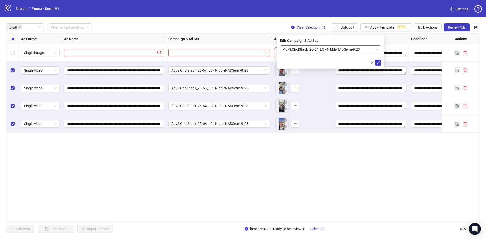
click at [342, 49] on span "AdvS:CholStack_25-64_LC - NibbleNADSerm-9.23" at bounding box center [330, 50] width 95 height 8
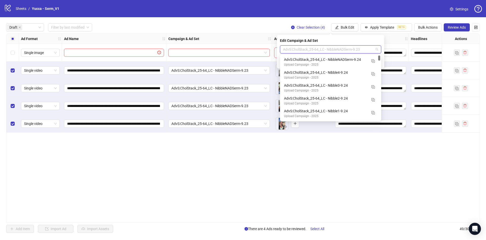
drag, startPoint x: 379, startPoint y: 65, endPoint x: 378, endPoint y: 47, distance: 18.5
click at [378, 47] on body "**********" at bounding box center [243, 120] width 486 height 240
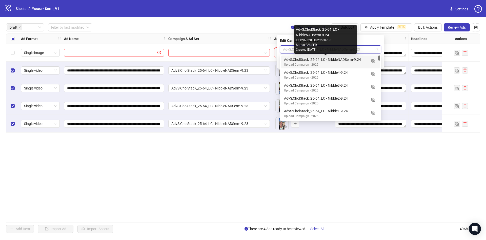
click at [357, 60] on div "AdvS:CholStack_25-64_LC - NibbleNADSerm-9.24" at bounding box center [325, 60] width 83 height 6
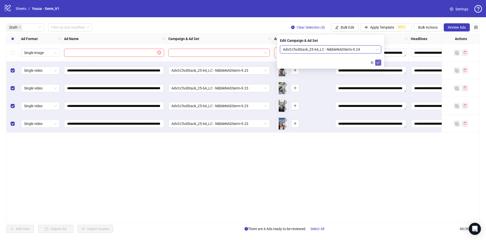
click at [379, 64] on span "submit" at bounding box center [378, 62] width 4 height 4
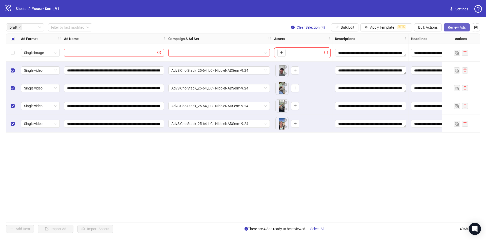
click at [452, 30] on button "Review Ads" at bounding box center [457, 27] width 26 height 8
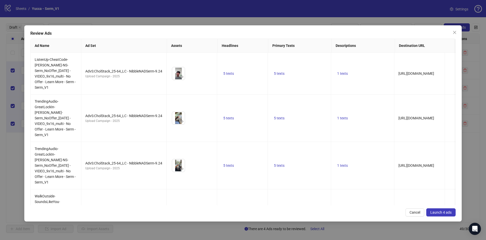
click at [447, 211] on span "Launch 4 ads" at bounding box center [440, 212] width 21 height 4
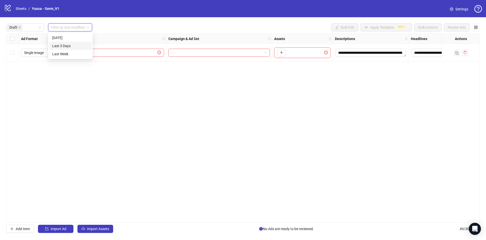
drag, startPoint x: 54, startPoint y: 28, endPoint x: 78, endPoint y: 48, distance: 30.9
click at [78, 48] on body "**********" at bounding box center [243, 120] width 486 height 240
click at [78, 48] on div "Last 3 Days" at bounding box center [70, 46] width 36 height 6
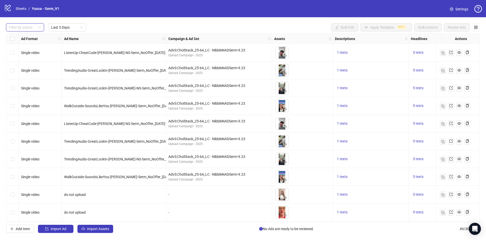
drag, startPoint x: 41, startPoint y: 27, endPoint x: 108, endPoint y: 85, distance: 88.6
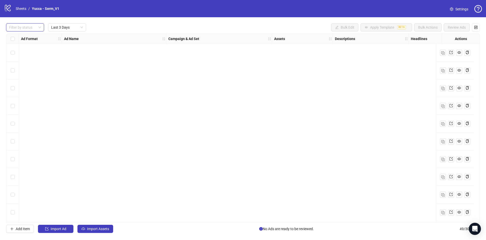
scroll to position [284, 0]
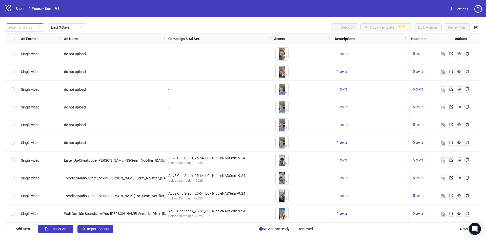
click at [20, 7] on link "Sheets" at bounding box center [21, 9] width 13 height 6
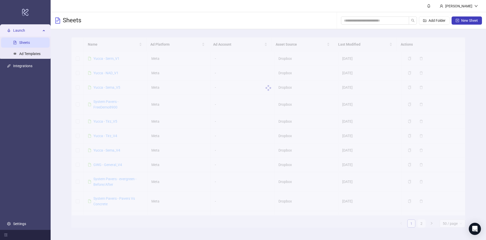
click at [112, 87] on div at bounding box center [268, 87] width 394 height 101
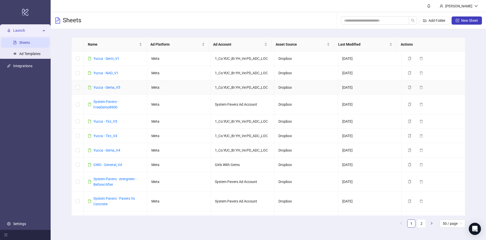
click at [112, 87] on link "Yucca - Sema_V5" at bounding box center [106, 87] width 27 height 4
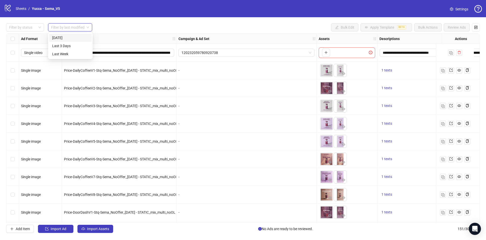
click at [70, 26] on input "search" at bounding box center [67, 28] width 33 height 8
click at [72, 45] on div "Last 3 Days" at bounding box center [70, 46] width 36 height 6
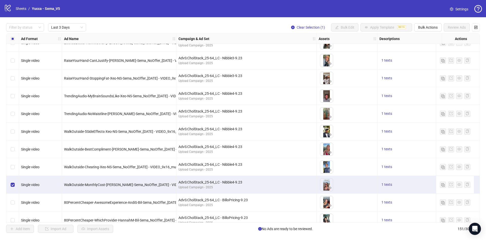
scroll to position [1526, 0]
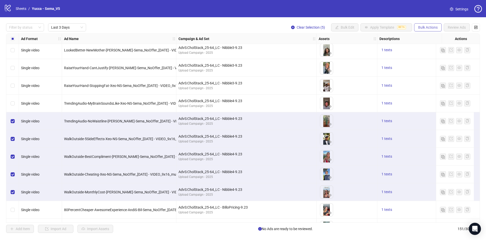
click at [423, 26] on span "Bulk Actions" at bounding box center [427, 27] width 19 height 4
click at [440, 56] on span "Duplicate with assets" at bounding box center [435, 54] width 35 height 6
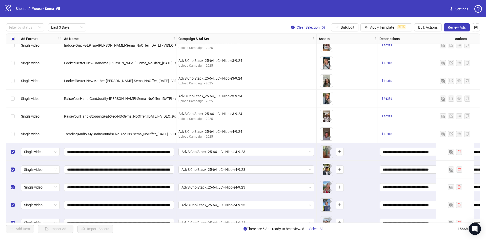
scroll to position [2587, 0]
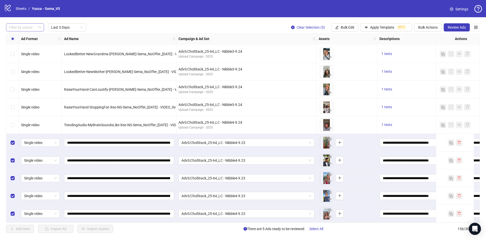
click at [17, 27] on div at bounding box center [22, 27] width 31 height 7
click at [21, 37] on div "Draft" at bounding box center [25, 38] width 30 height 6
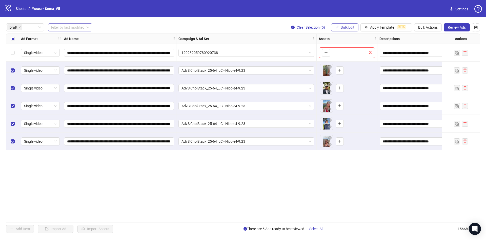
drag, startPoint x: 347, startPoint y: 27, endPoint x: 348, endPoint y: 30, distance: 3.2
click at [348, 30] on button "Bulk Edit" at bounding box center [344, 27] width 27 height 8
drag, startPoint x: 349, startPoint y: 29, endPoint x: 348, endPoint y: 23, distance: 5.9
click at [348, 23] on div "**********" at bounding box center [243, 127] width 486 height 221
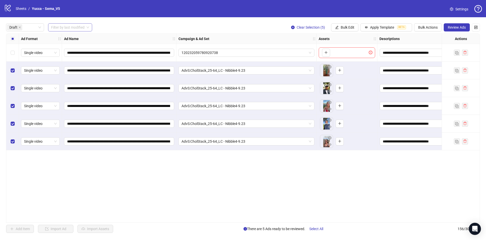
click at [348, 23] on div "**********" at bounding box center [243, 127] width 486 height 221
click at [347, 24] on button "Bulk Edit" at bounding box center [344, 27] width 27 height 8
click at [345, 54] on span "Campaign & Ad Set" at bounding box center [350, 54] width 30 height 6
click at [353, 48] on span "AdvS:CholStack_25-64_LC - Nibble4-9.23" at bounding box center [330, 50] width 95 height 8
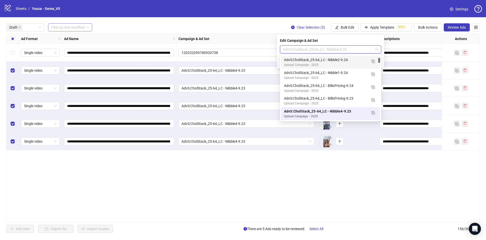
drag, startPoint x: 380, startPoint y: 61, endPoint x: 378, endPoint y: 53, distance: 7.9
click at [378, 53] on body "**********" at bounding box center [243, 120] width 486 height 240
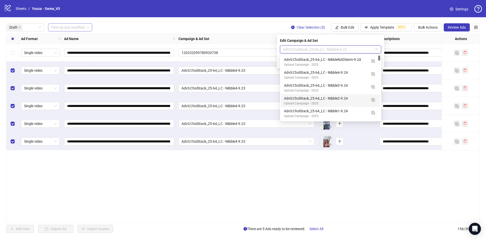
drag, startPoint x: 379, startPoint y: 61, endPoint x: 381, endPoint y: 50, distance: 11.8
click at [381, 50] on body "**********" at bounding box center [243, 120] width 486 height 240
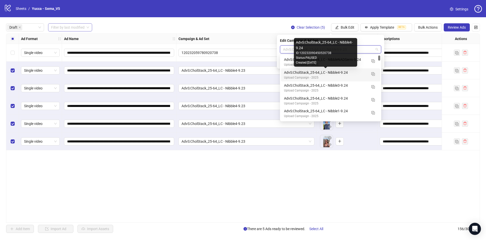
click at [344, 75] on div "AdvS:CholStack_25-64_LC - Nibble4-9.24" at bounding box center [325, 73] width 83 height 6
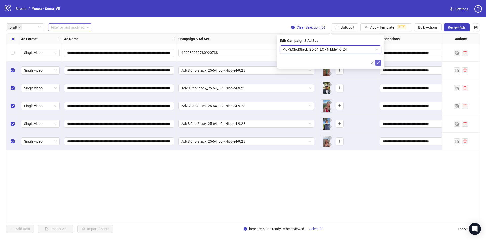
click at [379, 64] on span "submit" at bounding box center [378, 62] width 4 height 4
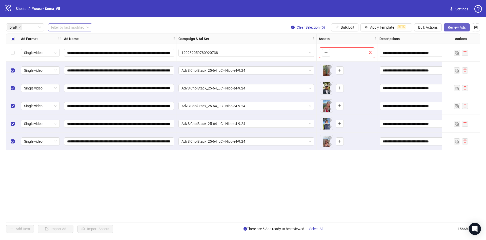
click at [464, 29] on span "Review Ads" at bounding box center [457, 27] width 18 height 4
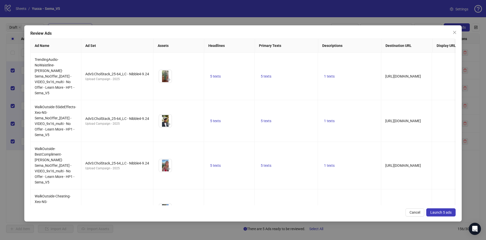
click at [445, 210] on span "Launch 5 ads" at bounding box center [440, 212] width 21 height 4
